Goal: Task Accomplishment & Management: Use online tool/utility

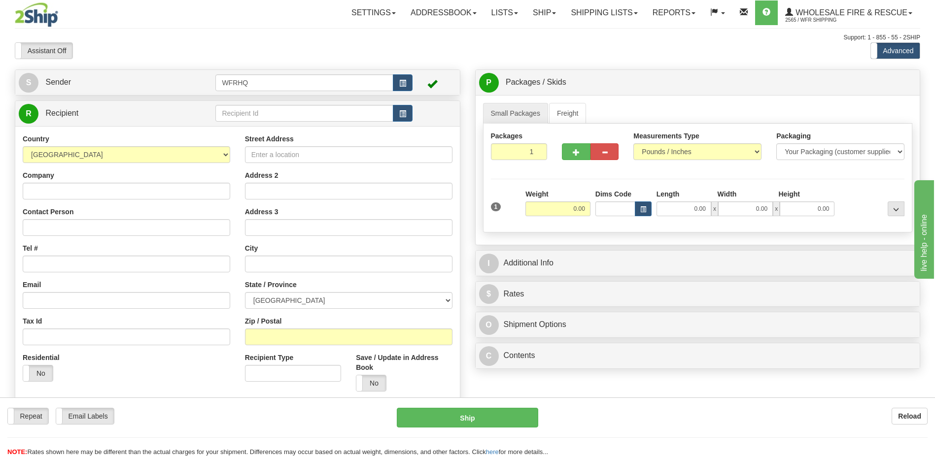
click at [276, 345] on div "Street Address Address 2 Address 3 City State / Province [GEOGRAPHIC_DATA] [GEO…" at bounding box center [349, 266] width 222 height 265
click at [276, 339] on input "Zip / Postal" at bounding box center [348, 337] width 207 height 17
click button "Delete" at bounding box center [0, 0] width 0 height 0
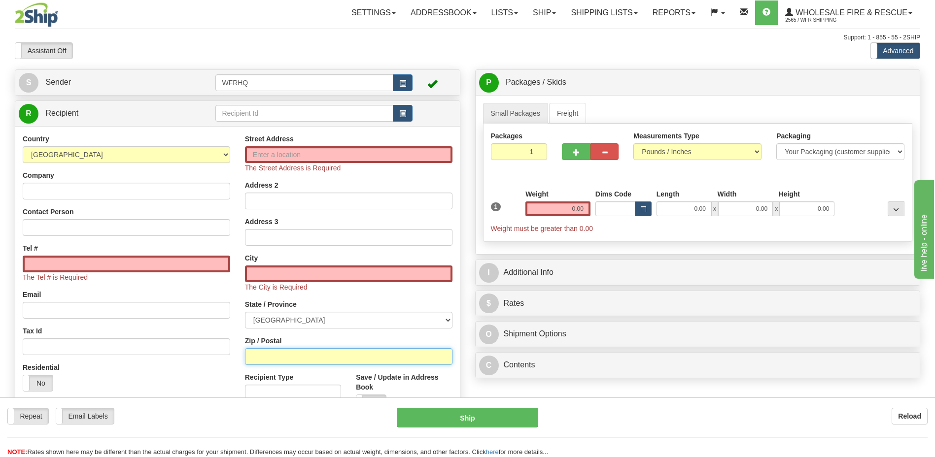
click at [261, 357] on input "Zip / Postal" at bounding box center [348, 356] width 207 height 17
type input "X0E0R9"
click at [576, 207] on input "0.00" at bounding box center [557, 209] width 65 height 15
type input "HAY RIVER"
select select "NT"
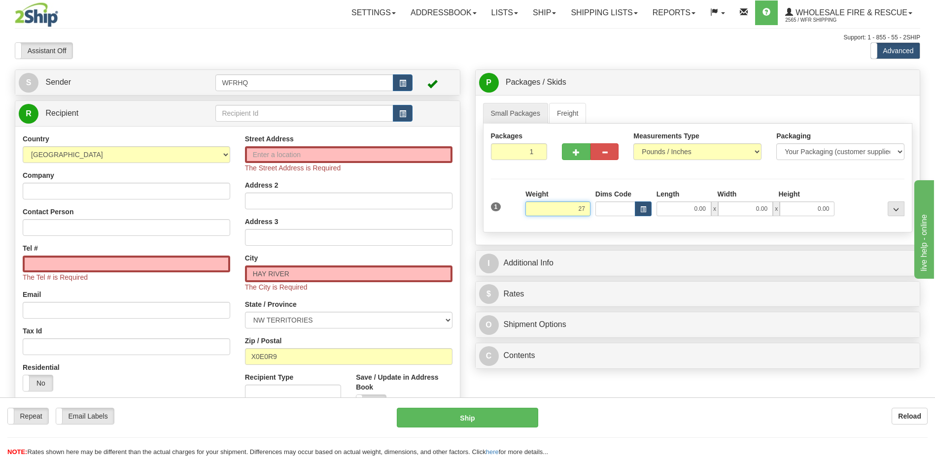
type input "2"
type input "30.00"
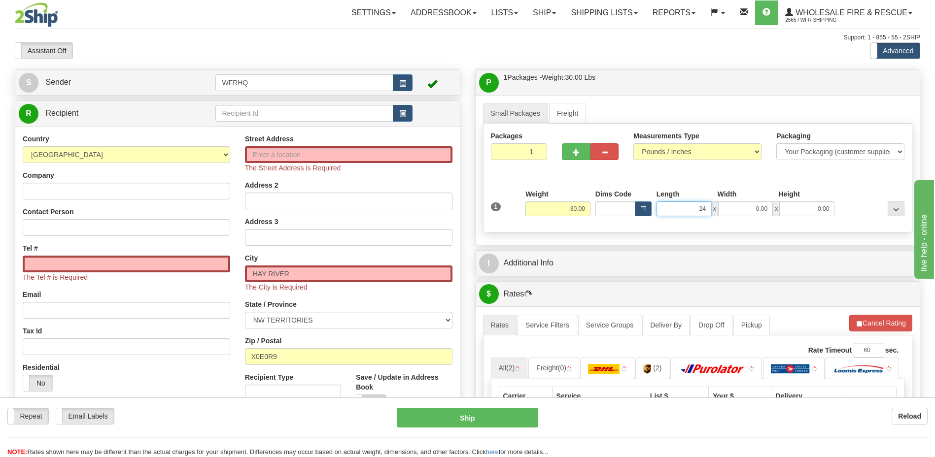
type input "24.00"
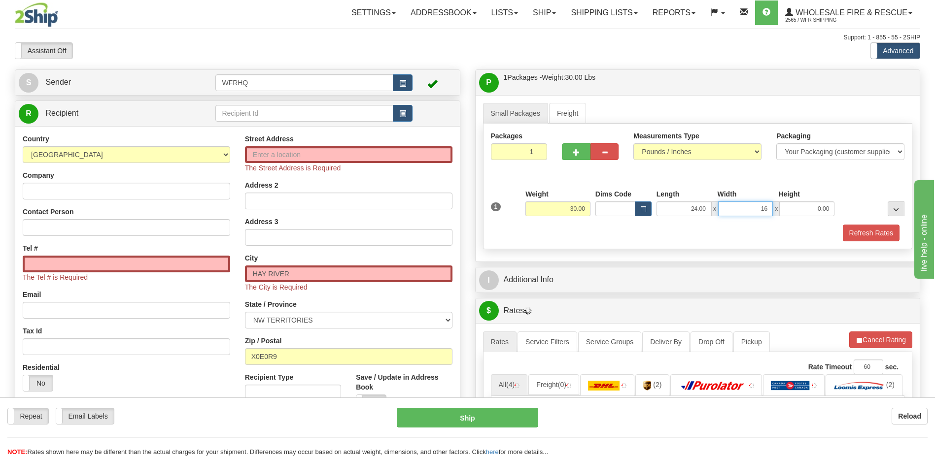
type input "16.00"
type input "17.00"
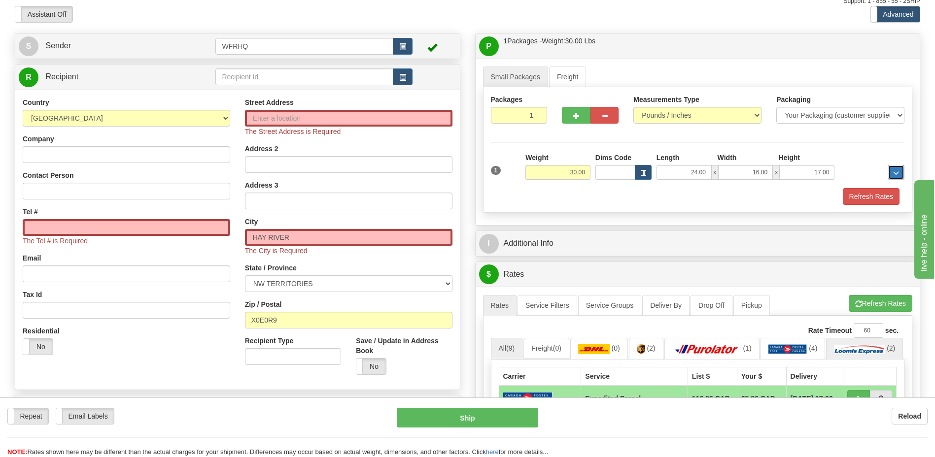
scroll to position [148, 0]
